Goal: Register for event/course

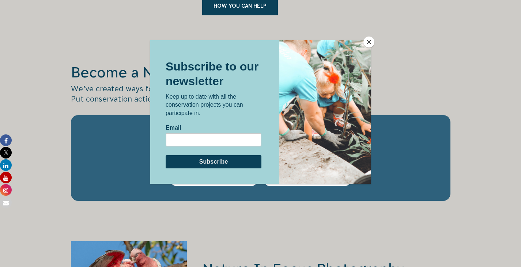
scroll to position [1274, 0]
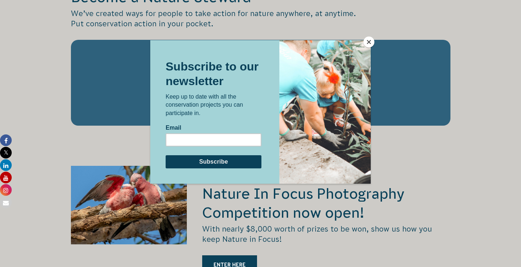
click at [370, 39] on button "Close" at bounding box center [368, 42] width 11 height 11
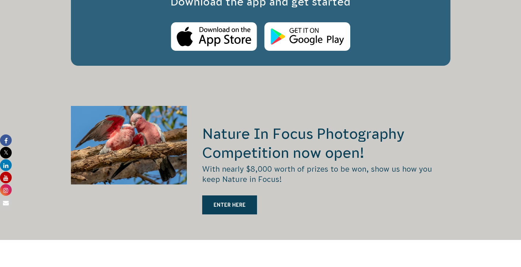
scroll to position [1334, 0]
click at [301, 162] on h2 "Nature In Focus Photography Competition now open!" at bounding box center [326, 143] width 248 height 38
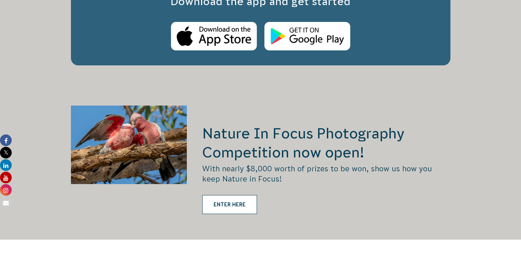
click at [233, 214] on link "ENTER HERE" at bounding box center [229, 204] width 55 height 19
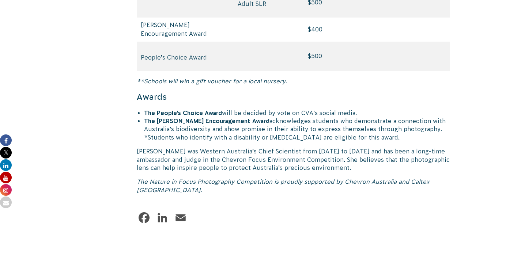
scroll to position [3580, 0]
